Goal: Task Accomplishment & Management: Complete application form

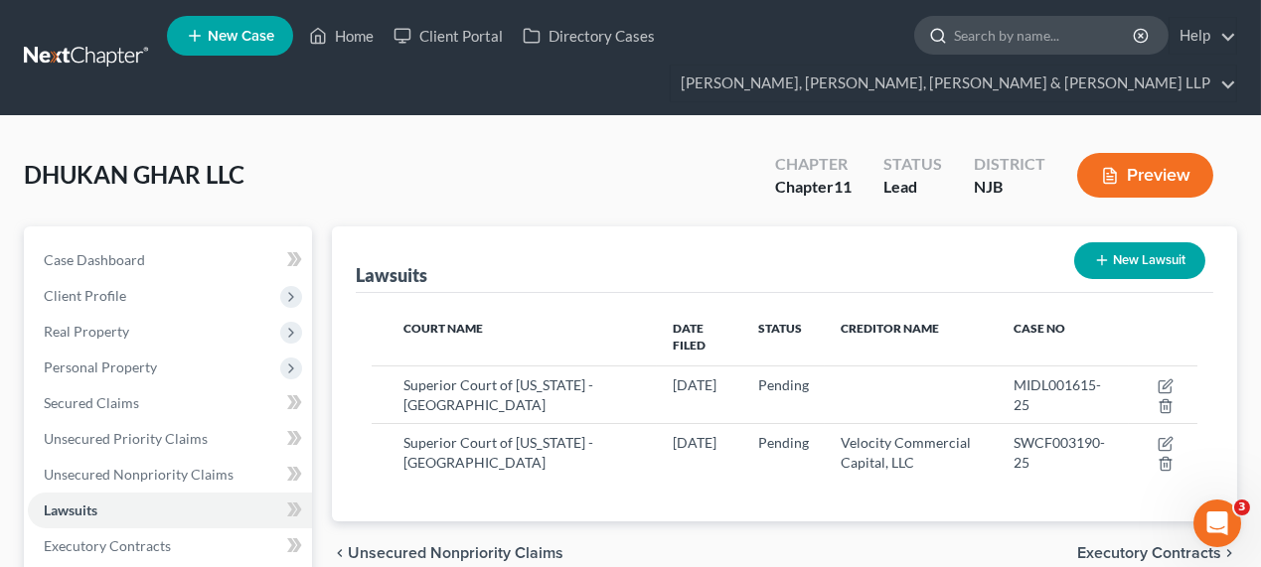
click at [975, 41] on input "search" at bounding box center [1045, 35] width 182 height 37
type input "bombart"
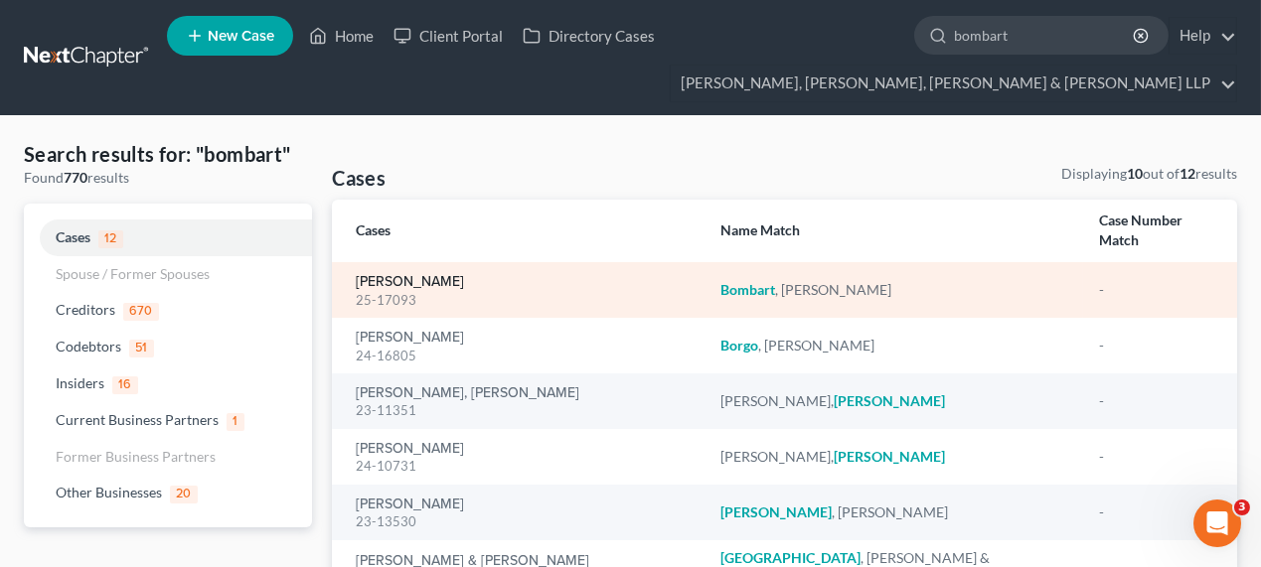
click at [448, 275] on link "[PERSON_NAME]" at bounding box center [410, 282] width 108 height 14
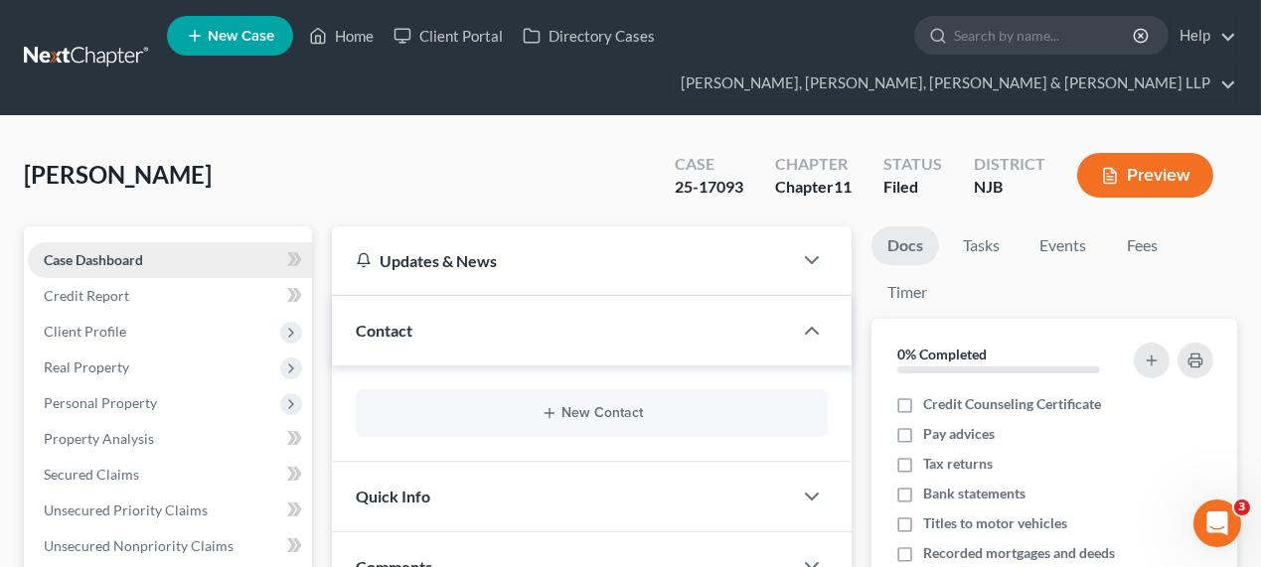
click at [153, 275] on link "Case Dashboard" at bounding box center [170, 260] width 284 height 36
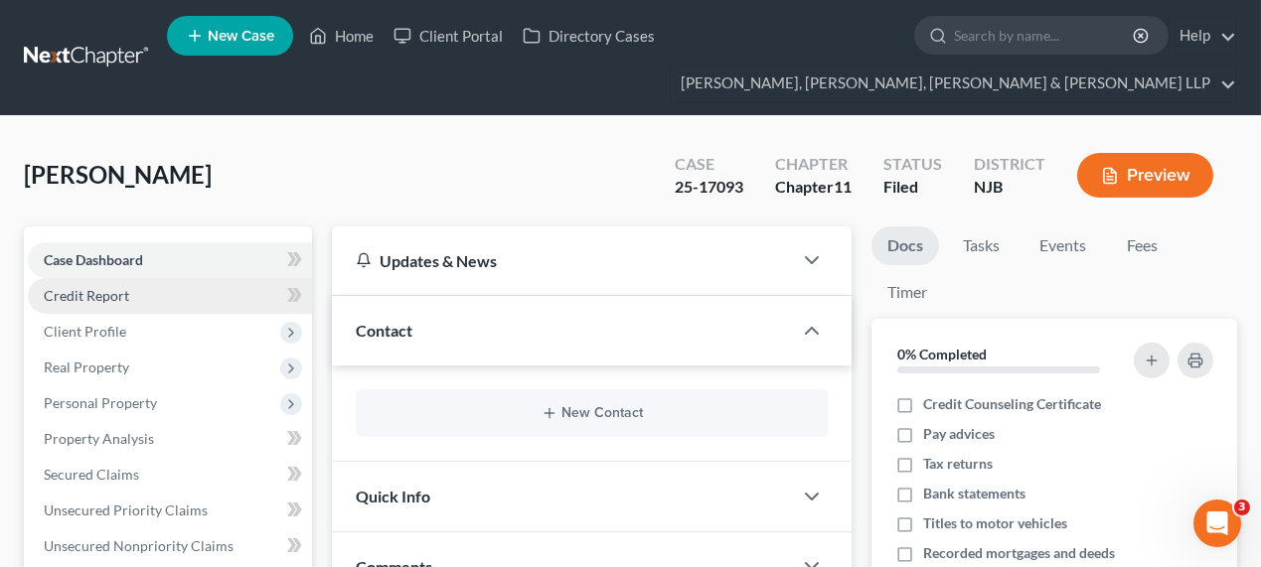
click at [144, 297] on link "Credit Report" at bounding box center [170, 296] width 284 height 36
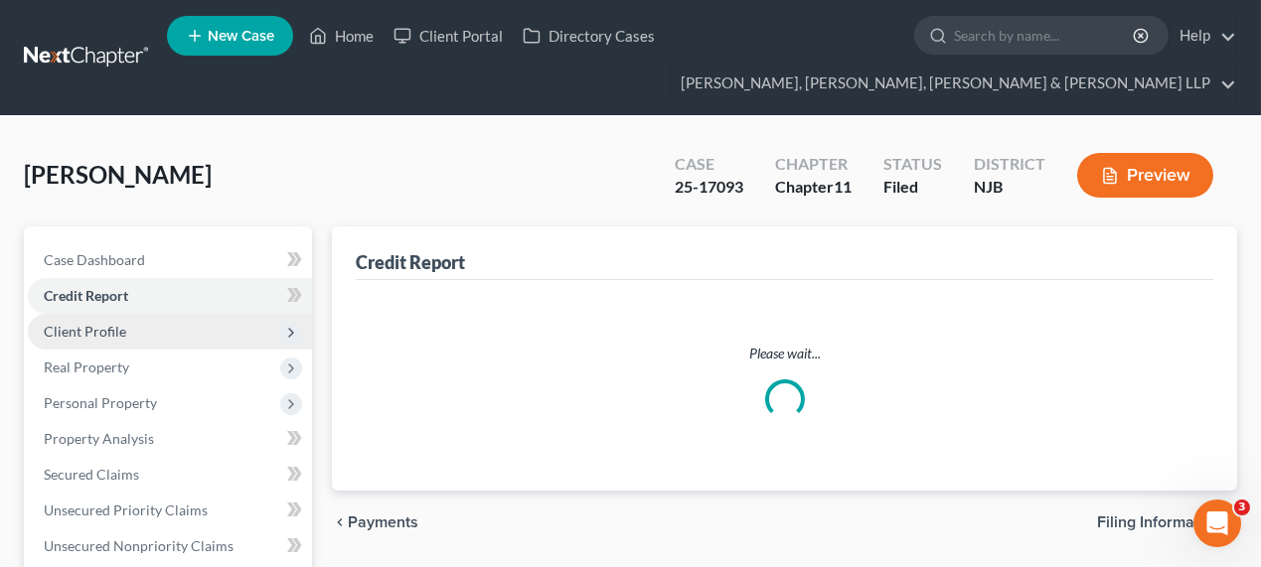
click at [136, 331] on span "Client Profile" at bounding box center [170, 332] width 284 height 36
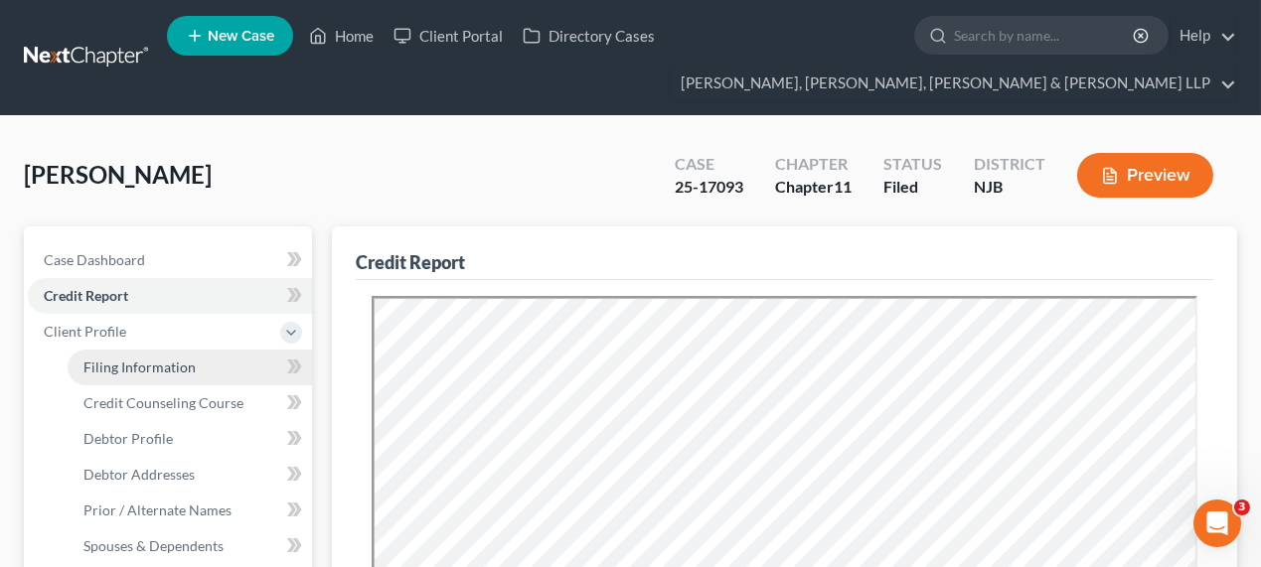
click at [142, 373] on span "Filing Information" at bounding box center [139, 367] width 112 height 17
select select "0"
select select "3"
select select "0"
select select "1"
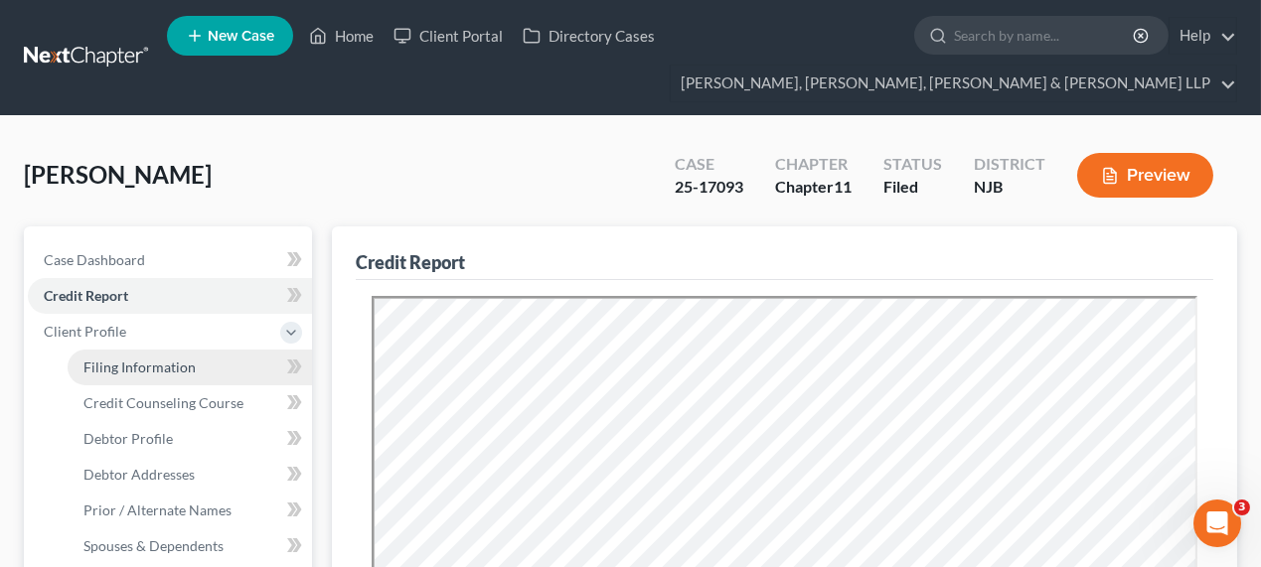
select select "51"
select select "0"
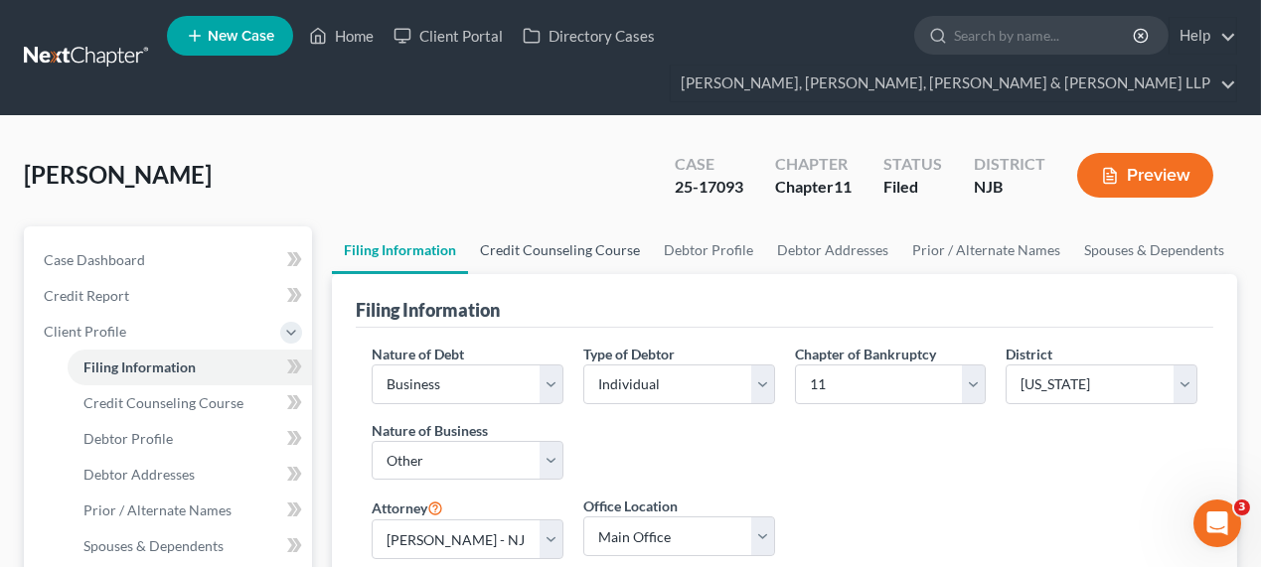
click at [530, 248] on link "Credit Counseling Course" at bounding box center [560, 250] width 184 height 48
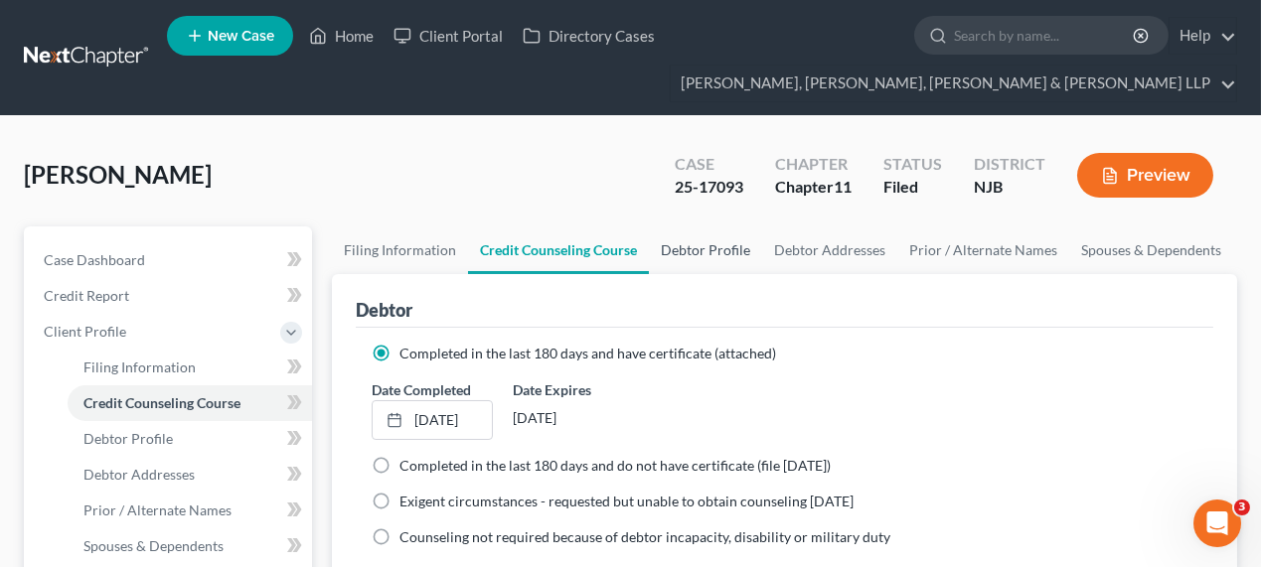
click at [742, 244] on link "Debtor Profile" at bounding box center [705, 250] width 113 height 48
select select "3"
select select "0"
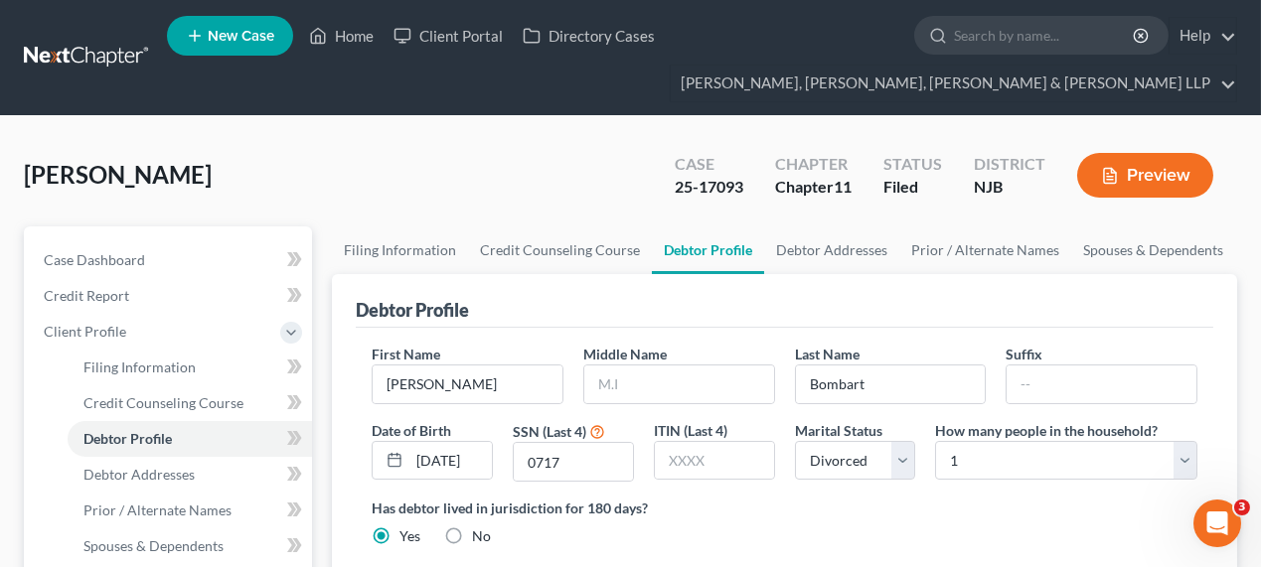
radio input "true"
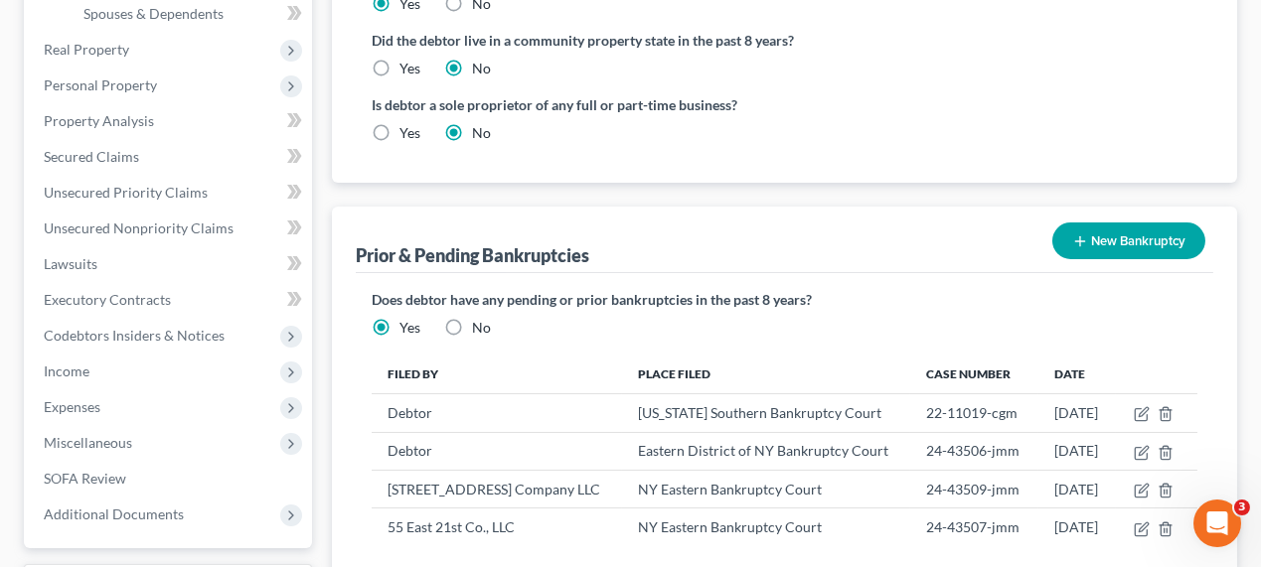
scroll to position [722, 0]
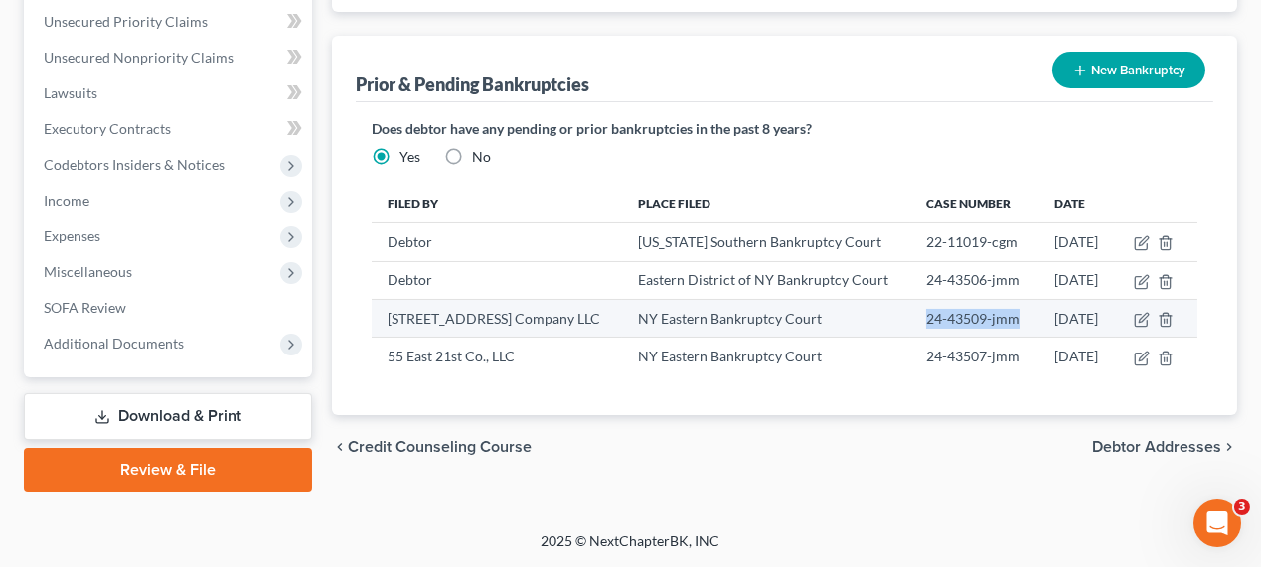
drag, startPoint x: 902, startPoint y: 332, endPoint x: 933, endPoint y: 360, distance: 41.5
click at [933, 337] on td "24-43509-jmm" at bounding box center [974, 318] width 128 height 38
copy td "24-43509-jmm"
